Goal: Transaction & Acquisition: Purchase product/service

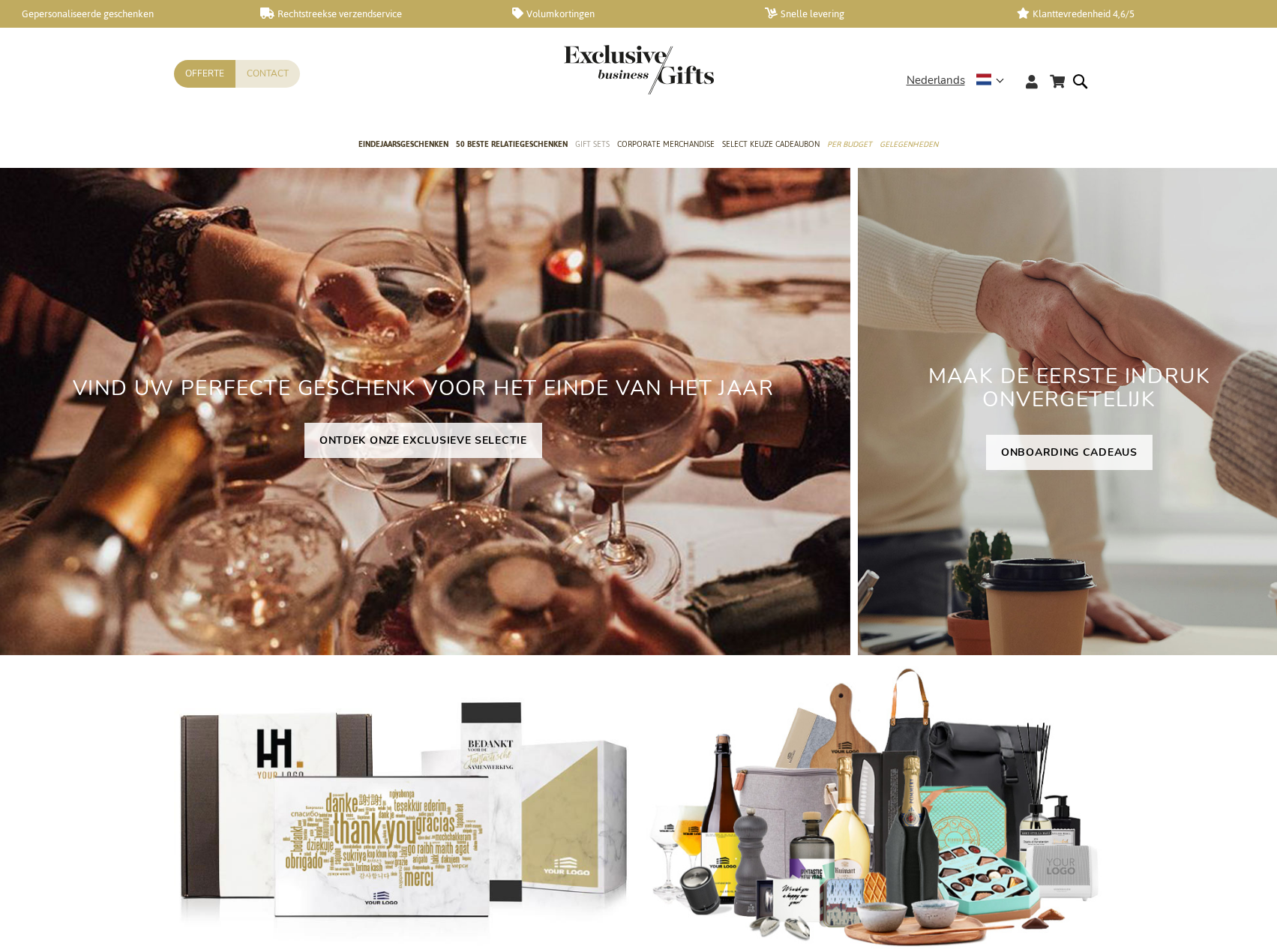
click at [542, 142] on span "50 beste relatiegeschenken" at bounding box center [511, 144] width 112 height 16
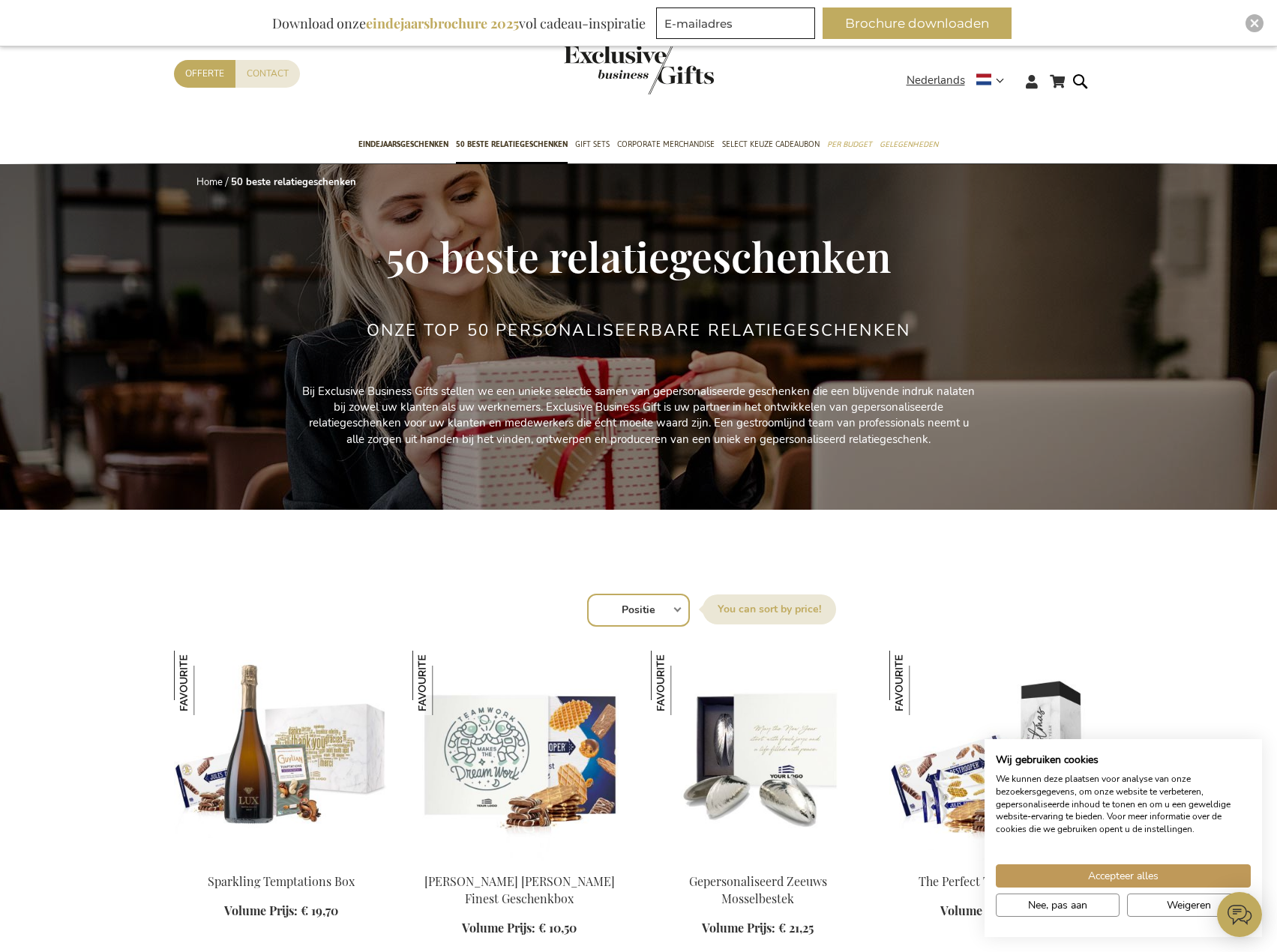
click at [208, 469] on div "Home 50 beste relatiegeschenken 50 beste relatiegeschenken Onze TOP 50 Personal…" at bounding box center [639, 353] width 930 height 379
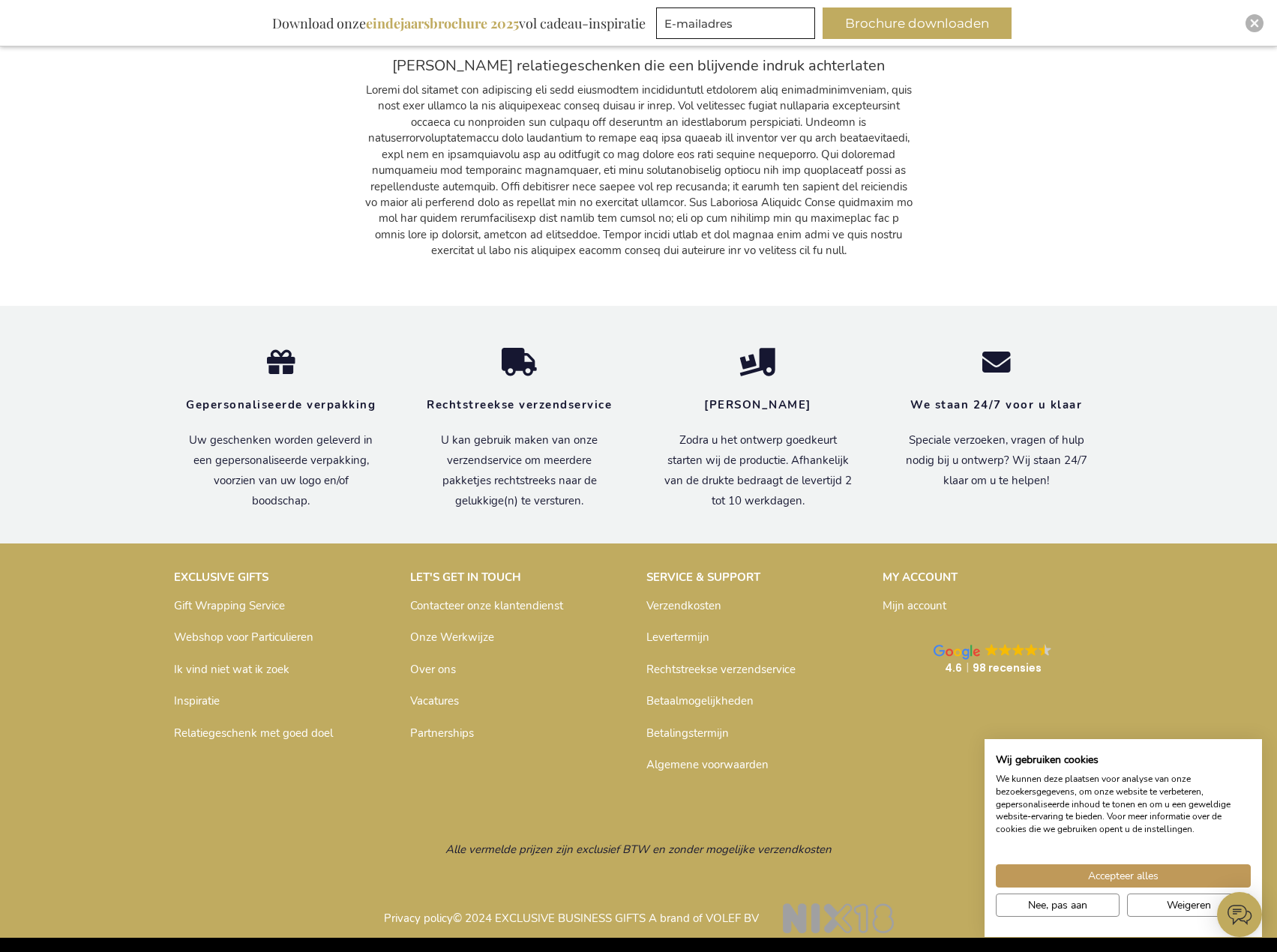
drag, startPoint x: 264, startPoint y: 363, endPoint x: 265, endPoint y: 349, distance: 14.0
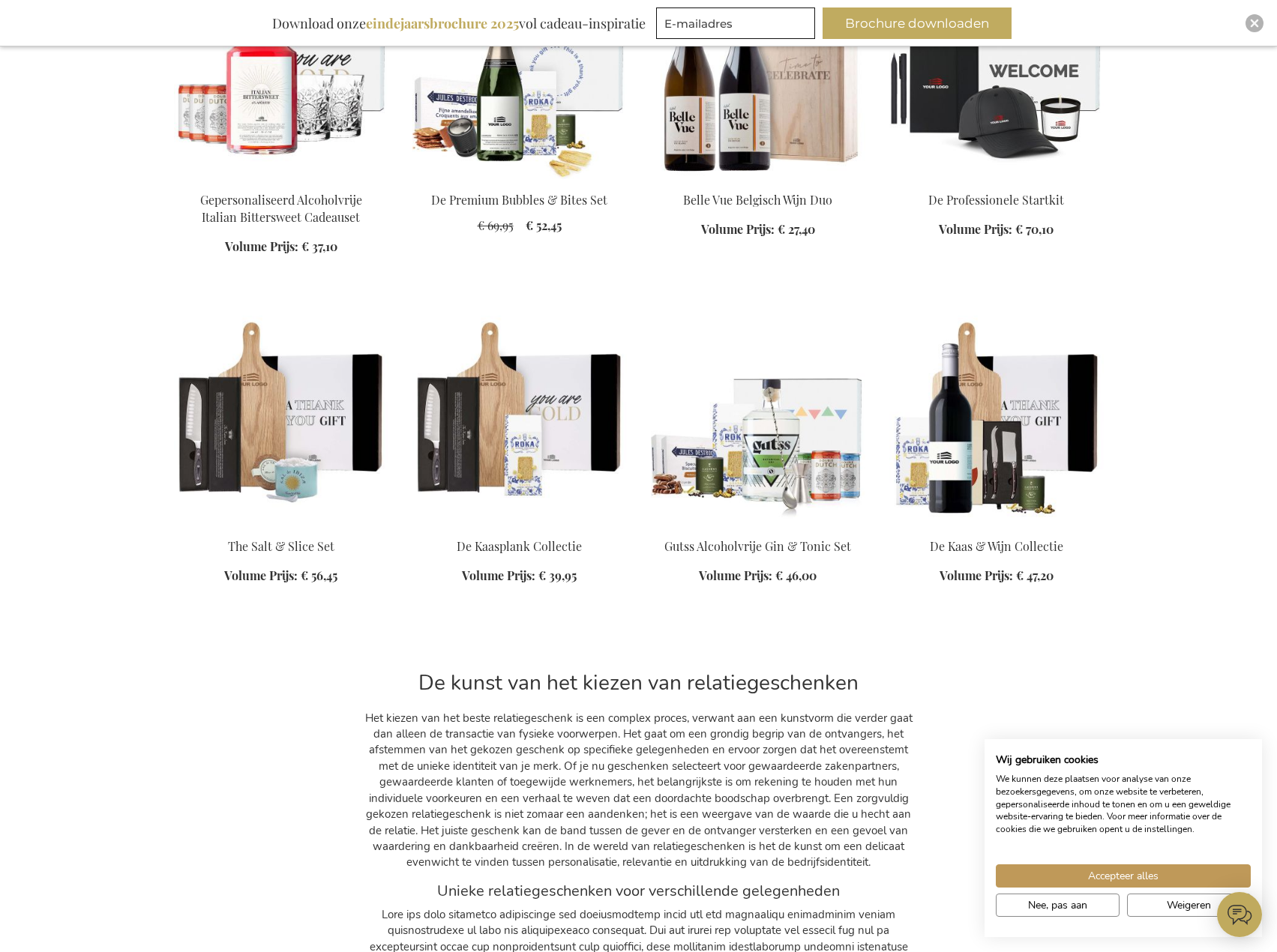
scroll to position [4110, 0]
